Goal: Entertainment & Leisure: Consume media (video, audio)

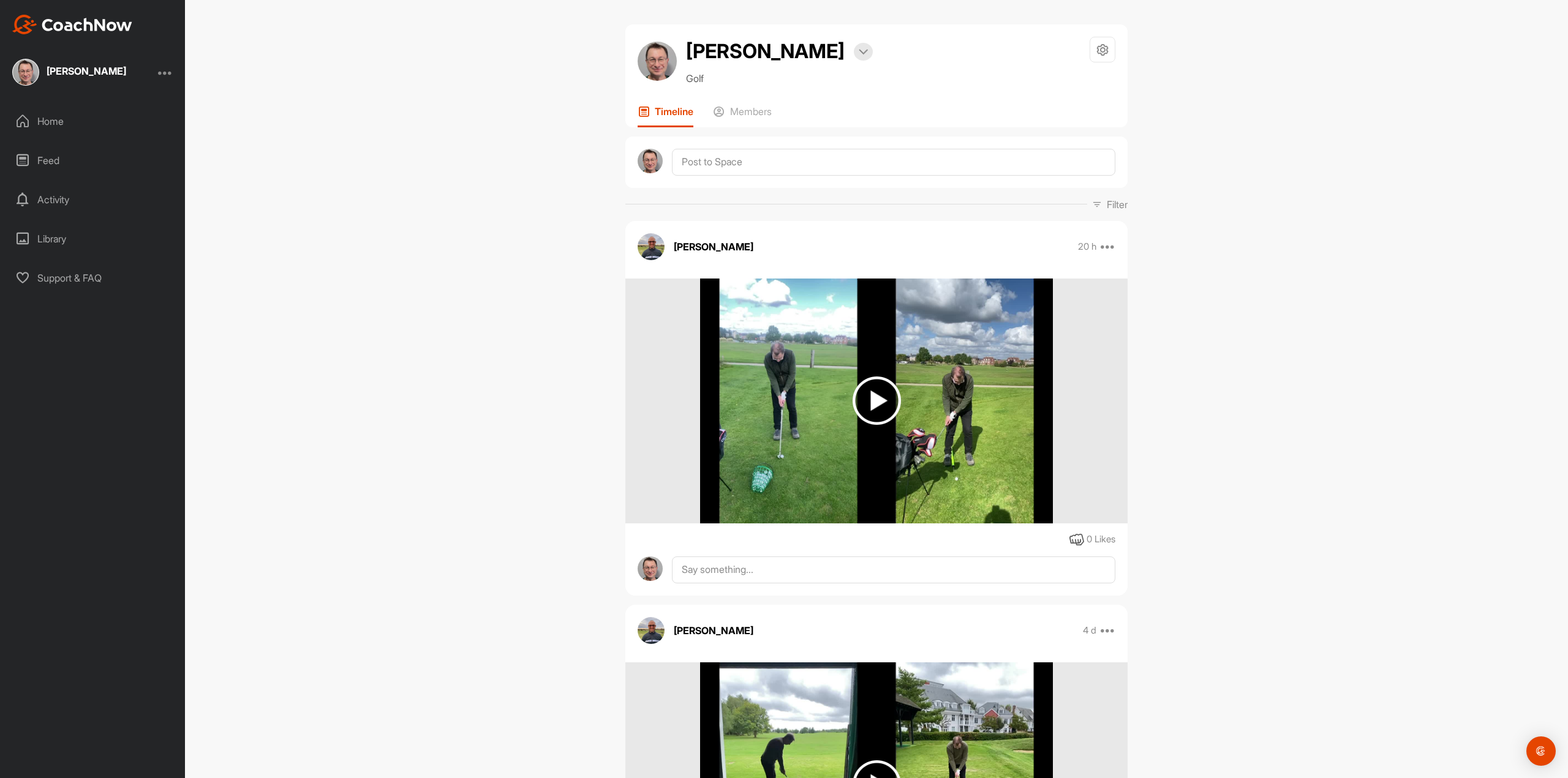
click at [864, 398] on img at bounding box center [877, 400] width 49 height 49
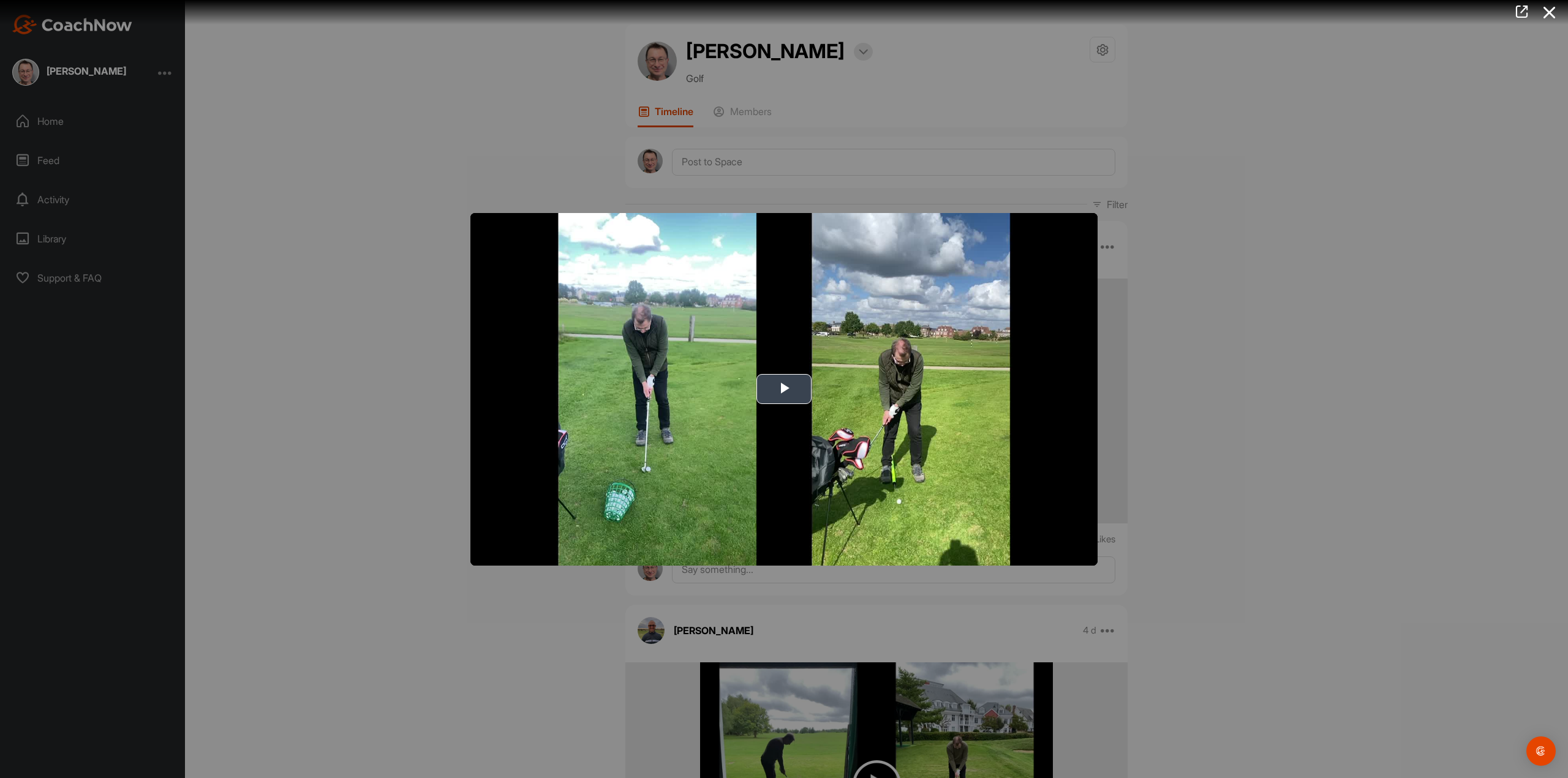
click at [784, 390] on span "Video Player" at bounding box center [784, 390] width 0 height 0
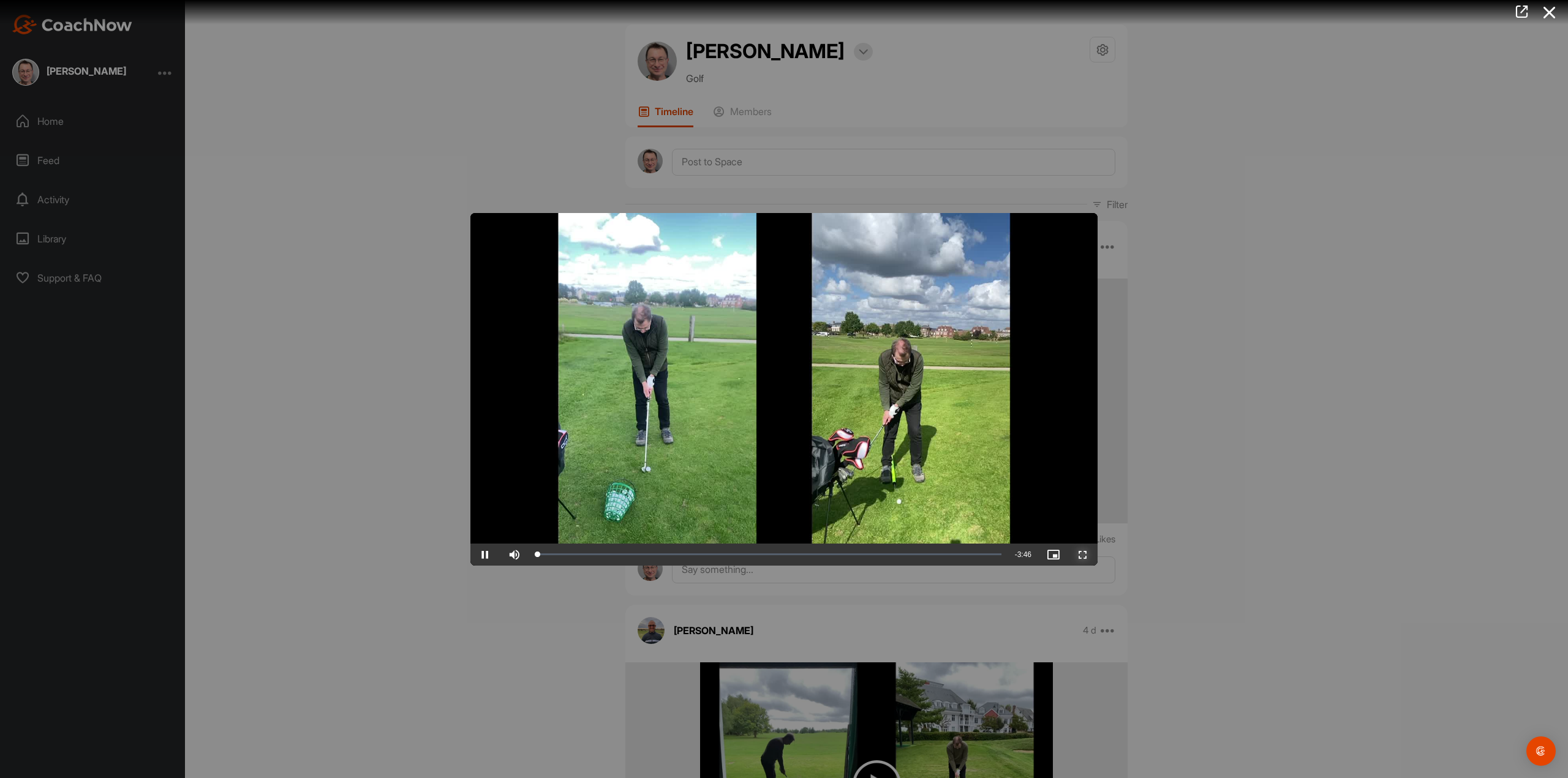
click at [1084, 555] on span "Video Player" at bounding box center [1083, 555] width 29 height 0
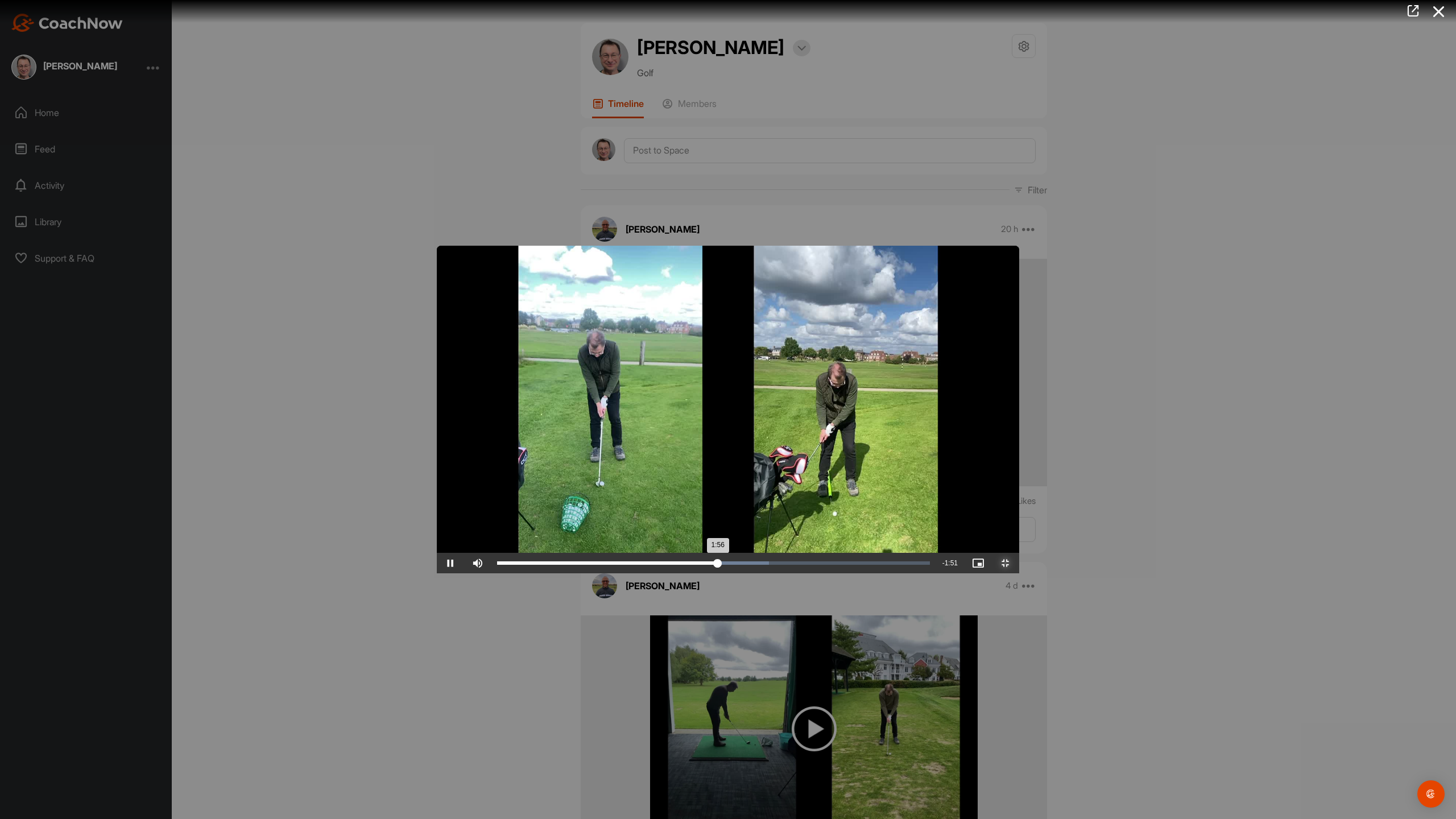
click at [754, 565] on div "Loaded : 62.85% 2:00 1:56" at bounding box center [713, 563] width 433 height 4
drag, startPoint x: 807, startPoint y: 807, endPoint x: 832, endPoint y: 807, distance: 25.0
click at [808, 565] on div "Loaded : 62.85% 2:09 2:05" at bounding box center [713, 563] width 433 height 4
click at [849, 565] on div "Loaded : 63.83% 2:17 2:17" at bounding box center [713, 563] width 433 height 4
click at [1455, 565] on div "2:51" at bounding box center [1481, 563] width 1 height 4
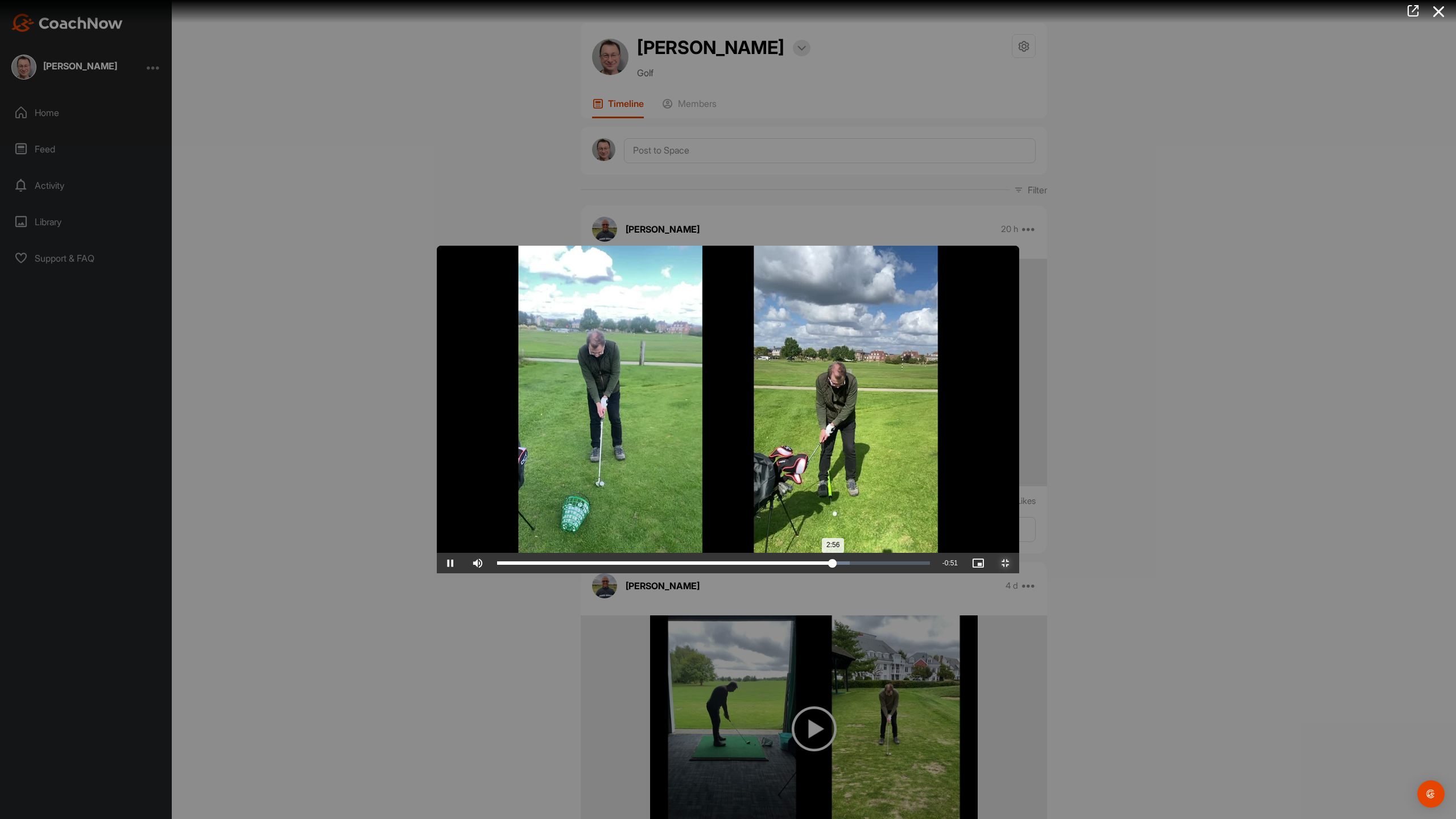
click at [930, 565] on div "Loaded : 81.46% 2:59 2:56" at bounding box center [713, 563] width 433 height 4
click at [936, 573] on div "Loaded : 85.58% 3:09 3:05" at bounding box center [713, 563] width 444 height 20
